Goal: Task Accomplishment & Management: Complete application form

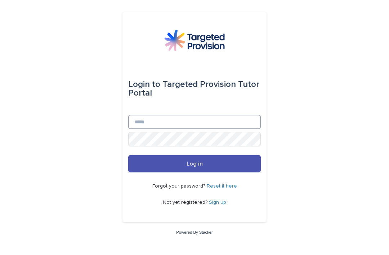
click at [246, 129] on input "Email" at bounding box center [194, 122] width 133 height 14
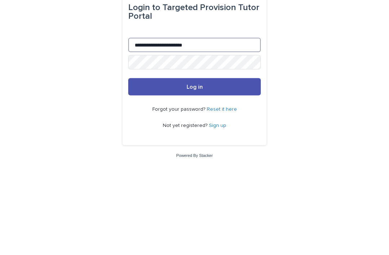
type input "**********"
click at [219, 155] on button "Log in" at bounding box center [194, 163] width 133 height 17
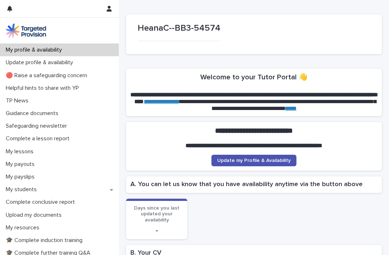
click at [60, 137] on p "Complete a lesson report" at bounding box center [39, 138] width 72 height 7
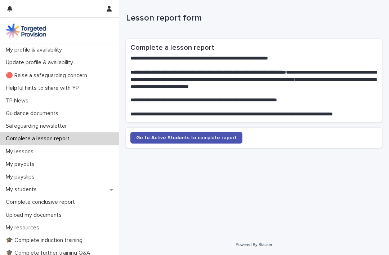
click at [223, 138] on span "Go to Active Students to complete report" at bounding box center [186, 137] width 100 height 5
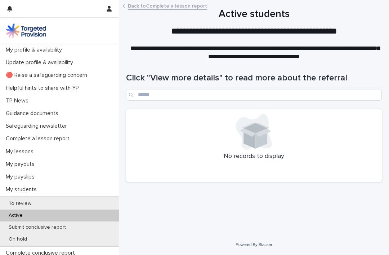
click at [182, 74] on h1 "Click "View more details" to read more about the referral" at bounding box center [254, 78] width 256 height 10
click at [194, 79] on h1 "Click "View more details" to read more about the referral" at bounding box center [254, 78] width 256 height 10
click at [64, 141] on p "Complete a lesson report" at bounding box center [39, 138] width 72 height 7
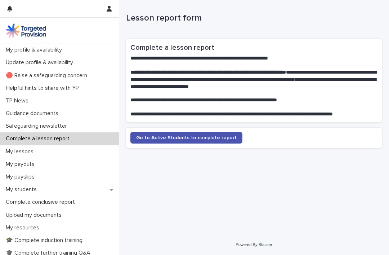
click at [171, 142] on link "Go to Active Students to complete report" at bounding box center [186, 138] width 112 height 12
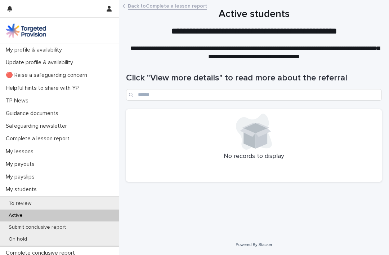
click at [182, 7] on link "Back to Complete a lesson report" at bounding box center [167, 5] width 79 height 8
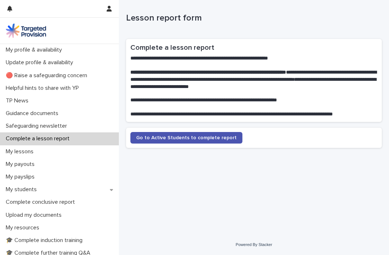
click at [57, 153] on div "My lessons" at bounding box center [59, 151] width 119 height 13
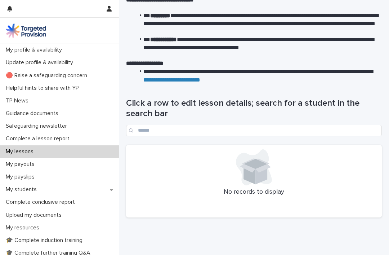
scroll to position [45, 0]
click at [217, 167] on div at bounding box center [253, 167] width 247 height 36
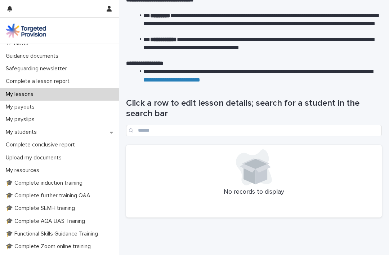
scroll to position [57, 0]
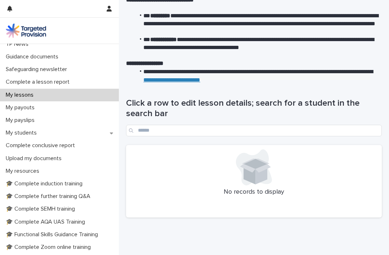
click at [57, 82] on p "Complete a lesson report" at bounding box center [39, 82] width 72 height 7
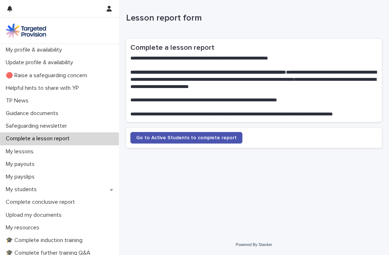
click at [348, 111] on p "**********" at bounding box center [253, 114] width 247 height 7
click at [216, 139] on link "Go to Active Students to complete report" at bounding box center [186, 138] width 112 height 12
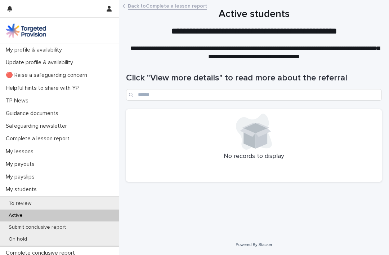
click at [195, 77] on h1 "Click "View more details" to read more about the referral" at bounding box center [254, 78] width 256 height 10
click at [200, 80] on h1 "Click "View more details" to read more about the referral" at bounding box center [254, 78] width 256 height 10
click at [180, 83] on div "Click "View more details" to read more about the referral" at bounding box center [254, 87] width 256 height 28
click at [139, 85] on div "Click "View more details" to read more about the referral" at bounding box center [254, 87] width 256 height 28
click at [189, 79] on h1 "Click "View more details" to read more about the referral" at bounding box center [254, 78] width 256 height 10
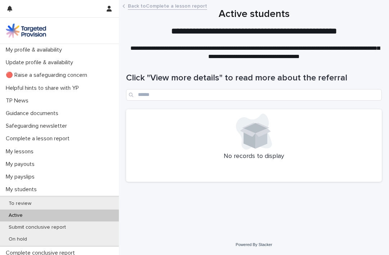
click at [273, 75] on h1 "Click "View more details" to read more about the referral" at bounding box center [254, 78] width 256 height 10
click at [278, 75] on h1 "Click "View more details" to read more about the referral" at bounding box center [254, 78] width 256 height 10
click at [252, 150] on div "No records to display" at bounding box center [254, 145] width 256 height 73
click at [233, 147] on div at bounding box center [253, 131] width 247 height 36
click at [264, 127] on icon at bounding box center [255, 128] width 24 height 10
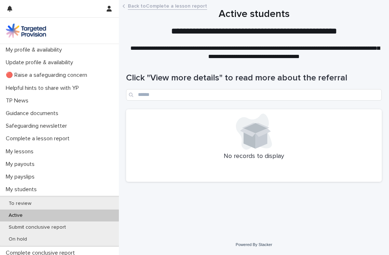
click at [259, 12] on h1 "Active students" at bounding box center [254, 14] width 256 height 12
click at [255, 37] on p at bounding box center [254, 40] width 256 height 8
click at [334, 39] on p at bounding box center [254, 40] width 256 height 8
click at [89, 233] on div "On hold" at bounding box center [59, 239] width 119 height 12
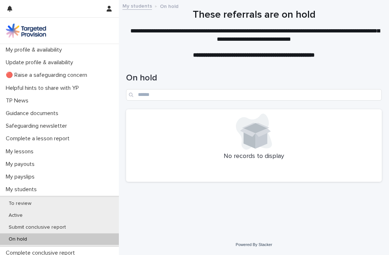
click at [101, 199] on div "To review" at bounding box center [59, 203] width 119 height 12
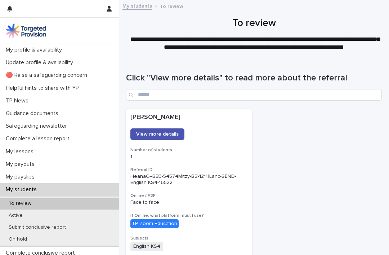
click at [55, 152] on div "My lessons" at bounding box center [59, 151] width 119 height 13
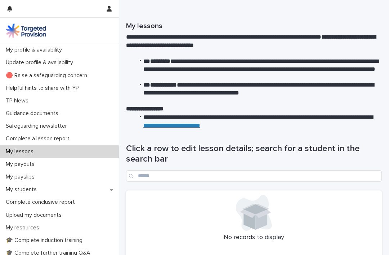
click at [62, 140] on p "Complete a lesson report" at bounding box center [39, 138] width 72 height 7
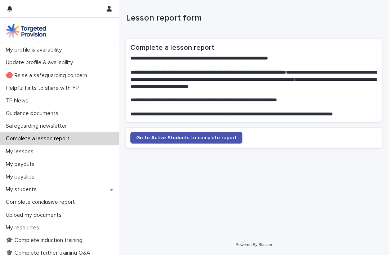
click at [156, 137] on span "Go to Active Students to complete report" at bounding box center [186, 137] width 100 height 5
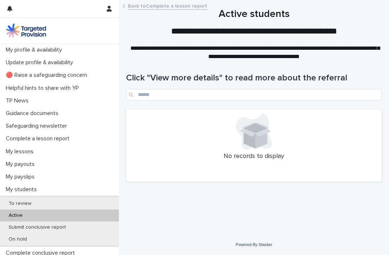
click at [62, 137] on p "Complete a lesson report" at bounding box center [39, 138] width 72 height 7
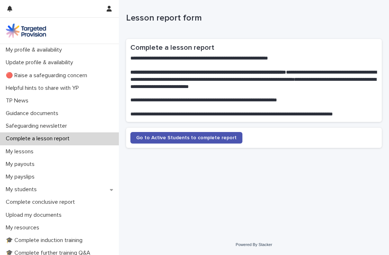
click at [208, 138] on span "Go to Active Students to complete report" at bounding box center [186, 137] width 100 height 5
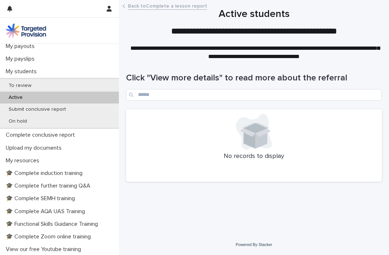
scroll to position [118, 0]
click at [80, 169] on p "🎓 Complete induction training" at bounding box center [45, 172] width 85 height 7
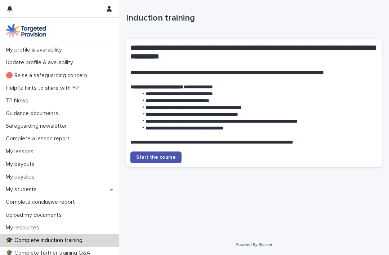
click at [173, 155] on link "Start the course" at bounding box center [155, 157] width 51 height 12
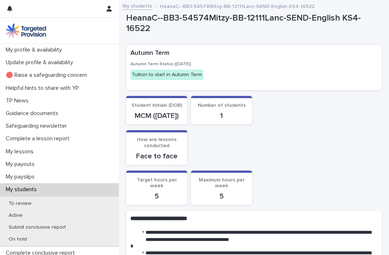
click at [73, 139] on p "Complete a lesson report" at bounding box center [39, 138] width 72 height 7
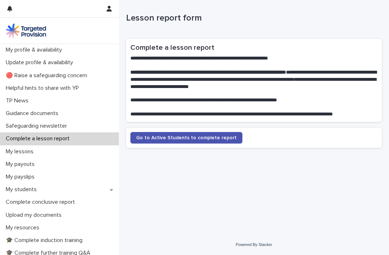
click at [158, 136] on span "Go to Active Students to complete report" at bounding box center [186, 137] width 100 height 5
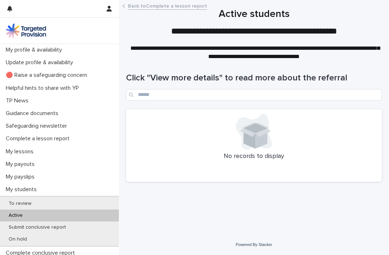
click at [261, 152] on p "No records to display" at bounding box center [253, 156] width 247 height 8
click at [260, 133] on icon at bounding box center [255, 129] width 31 height 14
click at [336, 82] on h1 "Click "View more details" to read more about the referral" at bounding box center [254, 78] width 256 height 10
click at [282, 105] on div "Click "View more details" to read more about the referral" at bounding box center [254, 83] width 256 height 51
click at [59, 138] on p "Complete a lesson report" at bounding box center [39, 138] width 72 height 7
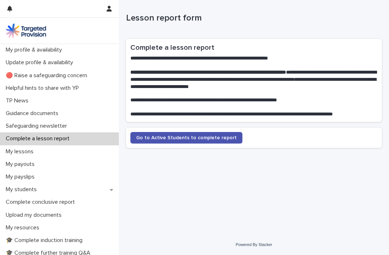
click at [197, 204] on div "**********" at bounding box center [253, 108] width 263 height 216
click at [157, 137] on span "Go to Active Students to complete report" at bounding box center [186, 137] width 100 height 5
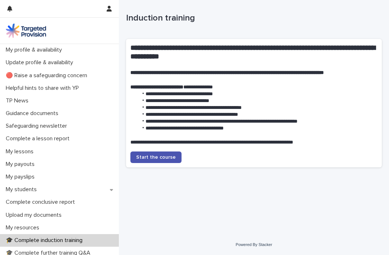
click at [79, 149] on div "My lessons" at bounding box center [59, 151] width 119 height 13
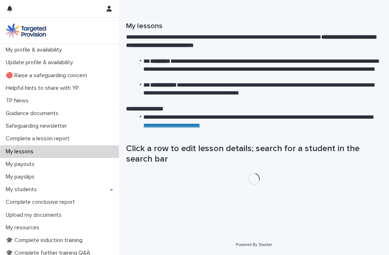
click at [83, 135] on div "Complete a lesson report" at bounding box center [59, 138] width 119 height 13
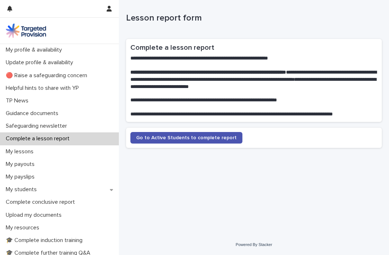
click at [216, 136] on span "Go to Active Students to complete report" at bounding box center [186, 137] width 100 height 5
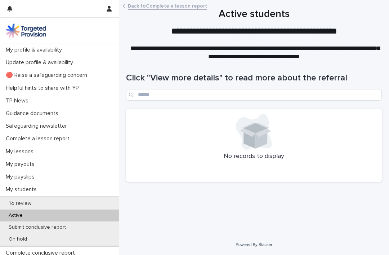
click at [258, 136] on icon at bounding box center [261, 138] width 12 height 21
click at [238, 165] on div "No records to display" at bounding box center [254, 145] width 256 height 73
click at [200, 176] on div "No records to display" at bounding box center [254, 145] width 256 height 73
click at [208, 90] on input "Search" at bounding box center [254, 95] width 256 height 12
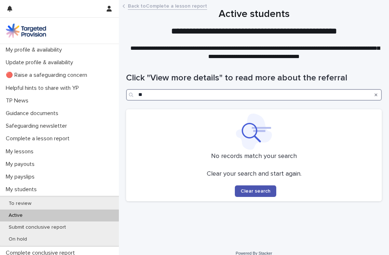
type input "*"
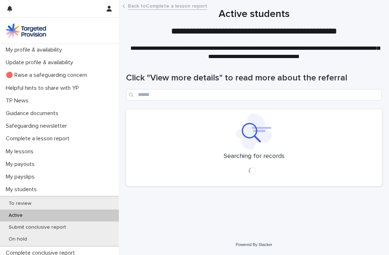
click at [369, 69] on div "Click "View more details" to read more about the referral" at bounding box center [254, 83] width 256 height 51
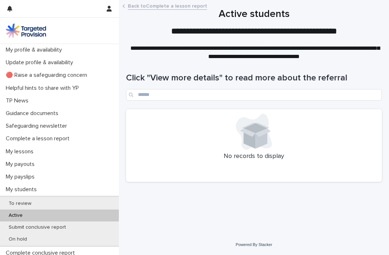
click at [16, 149] on p "My lessons" at bounding box center [21, 151] width 36 height 7
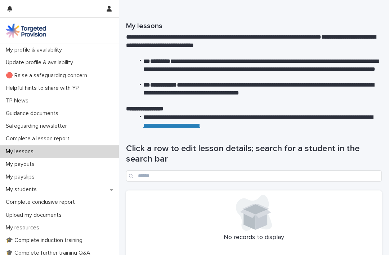
click at [11, 134] on div "Complete a lesson report" at bounding box center [59, 138] width 119 height 13
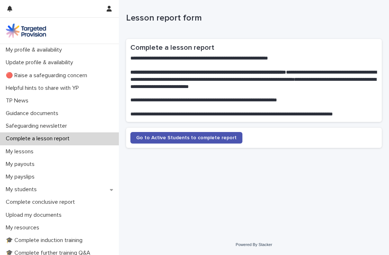
click at [216, 139] on link "Go to Active Students to complete report" at bounding box center [186, 138] width 112 height 12
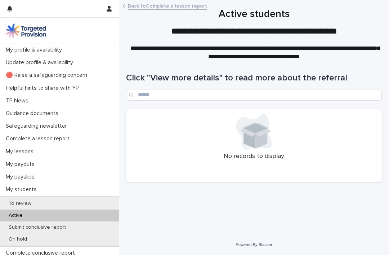
click at [14, 140] on p "Complete a lesson report" at bounding box center [39, 138] width 72 height 7
click at [365, 1] on div "**********" at bounding box center [254, 29] width 270 height 58
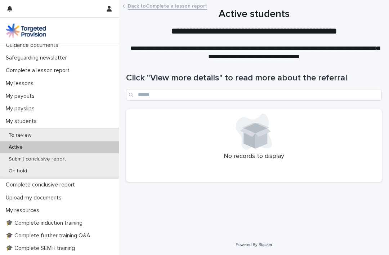
scroll to position [68, 0]
click at [89, 121] on div "My students" at bounding box center [59, 121] width 119 height 13
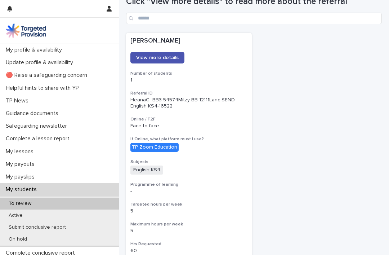
scroll to position [76, 0]
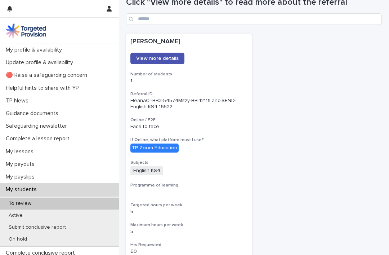
click at [170, 57] on span "View more details" at bounding box center [157, 58] width 42 height 5
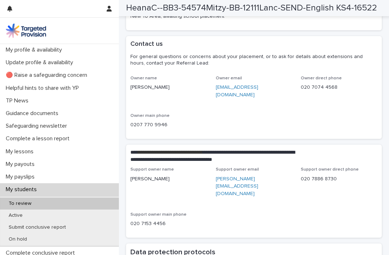
scroll to position [1717, 0]
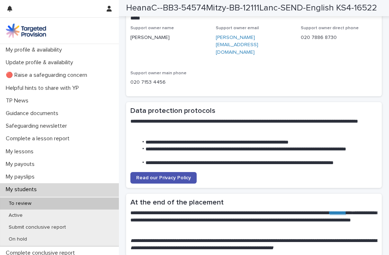
click at [64, 52] on p "My profile & availability" at bounding box center [35, 49] width 65 height 7
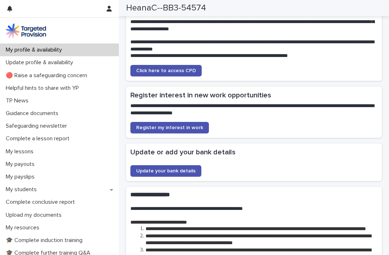
scroll to position [1026, 0]
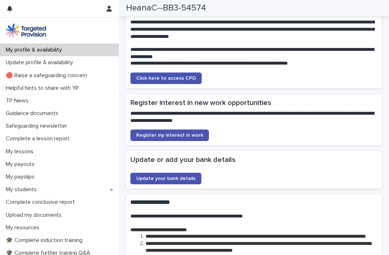
click at [182, 176] on span "Update your bank details" at bounding box center [165, 178] width 59 height 5
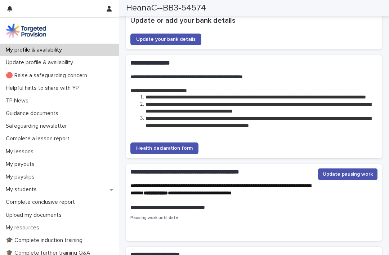
scroll to position [1226, 0]
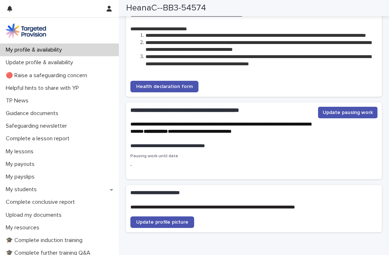
click at [58, 134] on div "Complete a lesson report" at bounding box center [59, 138] width 119 height 13
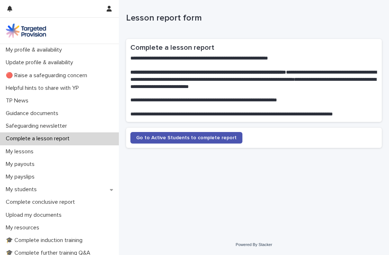
click at [211, 137] on span "Go to Active Students to complete report" at bounding box center [186, 137] width 100 height 5
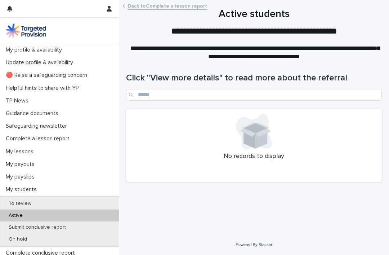
click at [154, 179] on div "No records to display" at bounding box center [254, 145] width 256 height 73
click at [201, 74] on h1 "Click "View more details" to read more about the referral" at bounding box center [254, 78] width 256 height 10
click at [18, 149] on p "My lessons" at bounding box center [21, 151] width 36 height 7
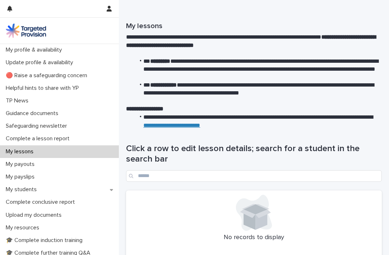
click at [19, 134] on div "Complete a lesson report" at bounding box center [59, 138] width 119 height 13
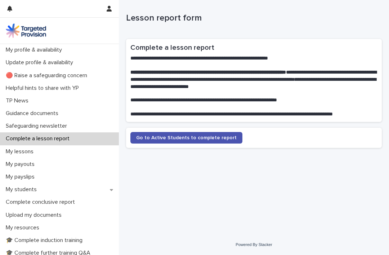
click at [172, 137] on span "Go to Active Students to complete report" at bounding box center [186, 137] width 100 height 5
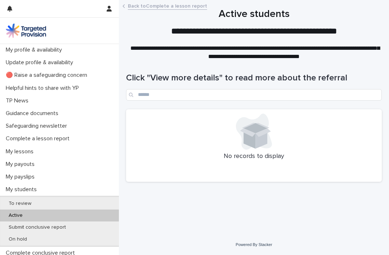
click at [136, 93] on div "Search" at bounding box center [132, 95] width 12 height 12
click at [147, 99] on input "Search" at bounding box center [254, 95] width 256 height 12
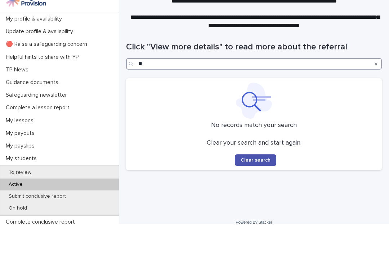
type input "*"
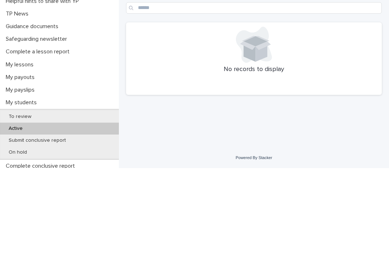
click at [35, 132] on div "Complete a lesson report" at bounding box center [59, 138] width 119 height 13
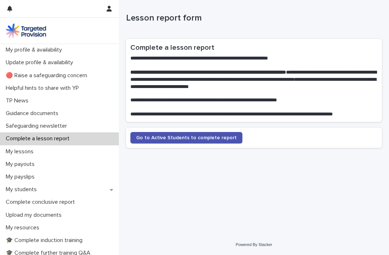
click at [194, 139] on span "Go to Active Students to complete report" at bounding box center [186, 137] width 100 height 5
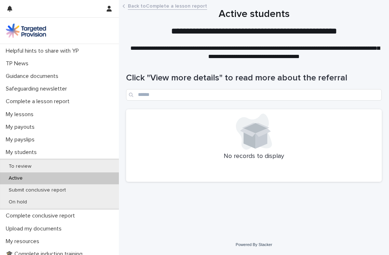
scroll to position [36, 0]
click at [59, 188] on p "Submit conclusive report" at bounding box center [37, 191] width 69 height 6
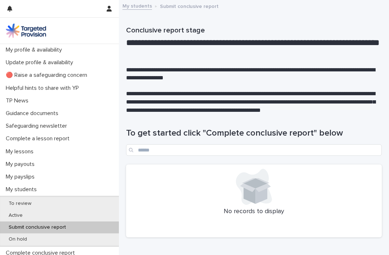
click at [65, 137] on p "Complete a lesson report" at bounding box center [39, 138] width 72 height 7
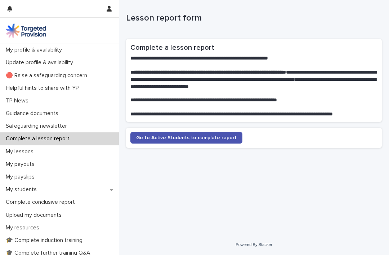
click at [210, 140] on link "Go to Active Students to complete report" at bounding box center [186, 138] width 112 height 12
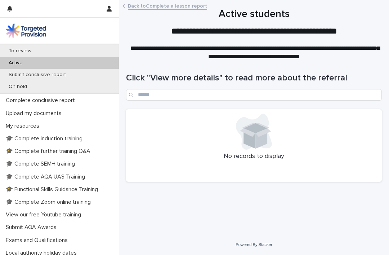
scroll to position [153, 0]
click at [117, 170] on div "🎓 Complete AQA UAS Training" at bounding box center [59, 176] width 119 height 13
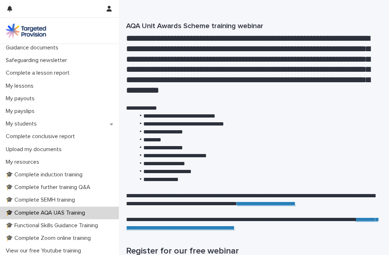
scroll to position [64, 0]
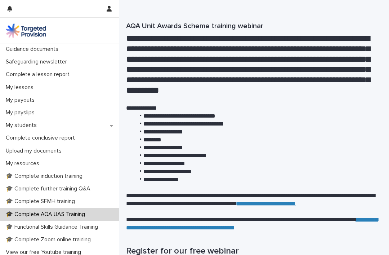
click at [25, 90] on p "My lessons" at bounding box center [21, 87] width 36 height 7
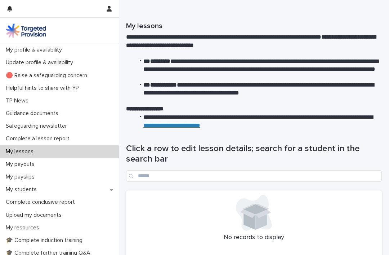
click at [45, 151] on div "My lessons" at bounding box center [59, 151] width 119 height 13
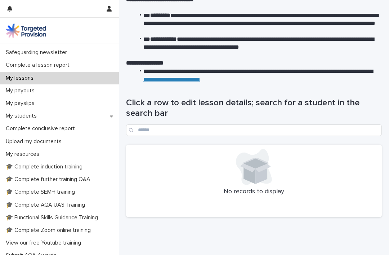
scroll to position [45, 0]
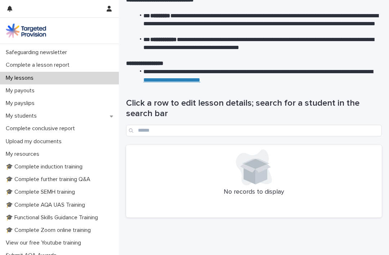
click at [34, 116] on p "My students" at bounding box center [23, 115] width 40 height 7
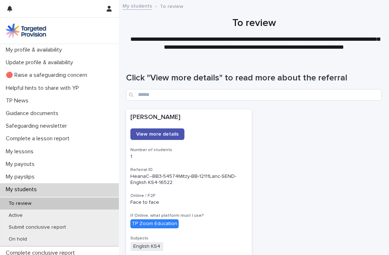
click at [163, 133] on span "View more details" at bounding box center [157, 133] width 42 height 5
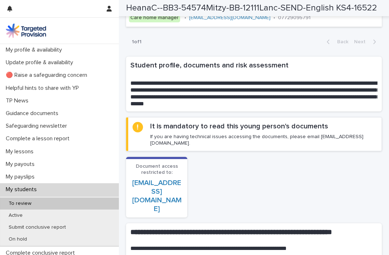
scroll to position [457, 0]
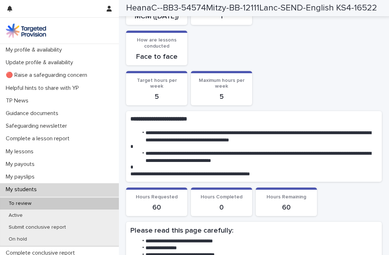
click at [63, 139] on p "Complete a lesson report" at bounding box center [39, 138] width 72 height 7
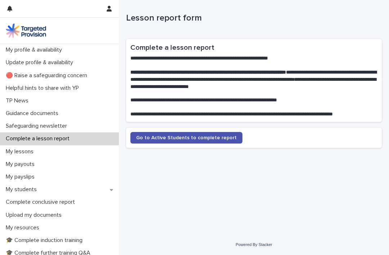
scroll to position [99, 0]
click at [211, 33] on div "**********" at bounding box center [254, 93] width 256 height 122
click at [204, 137] on span "Go to Active Students to complete report" at bounding box center [186, 137] width 100 height 5
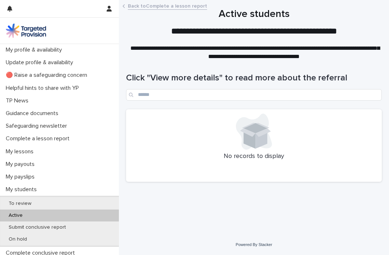
click at [269, 131] on icon at bounding box center [255, 129] width 31 height 14
click at [188, 158] on p "No records to display" at bounding box center [253, 156] width 247 height 8
click at [242, 143] on icon at bounding box center [254, 131] width 36 height 36
click at [267, 117] on icon at bounding box center [254, 131] width 36 height 36
click at [252, 119] on icon at bounding box center [254, 131] width 36 height 36
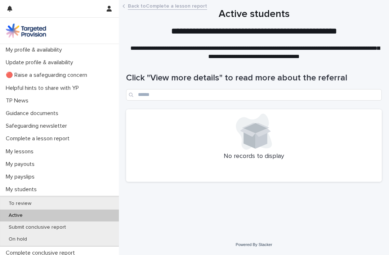
click at [67, 134] on div "Complete a lesson report" at bounding box center [59, 138] width 119 height 13
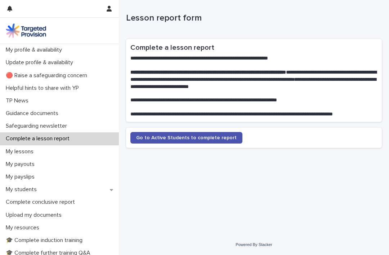
click at [201, 140] on link "Go to Active Students to complete report" at bounding box center [186, 138] width 112 height 12
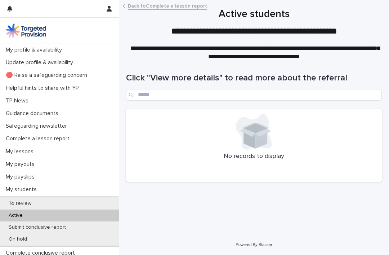
click at [21, 136] on p "Complete a lesson report" at bounding box center [39, 138] width 72 height 7
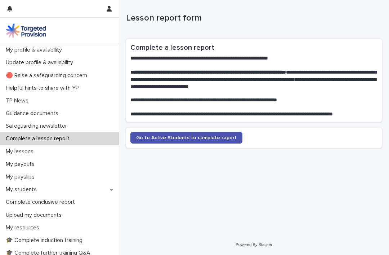
click at [215, 142] on link "Go to Active Students to complete report" at bounding box center [186, 138] width 112 height 12
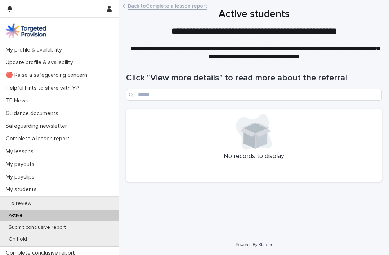
click at [21, 134] on div "Complete a lesson report" at bounding box center [59, 138] width 119 height 13
